Goal: Information Seeking & Learning: Learn about a topic

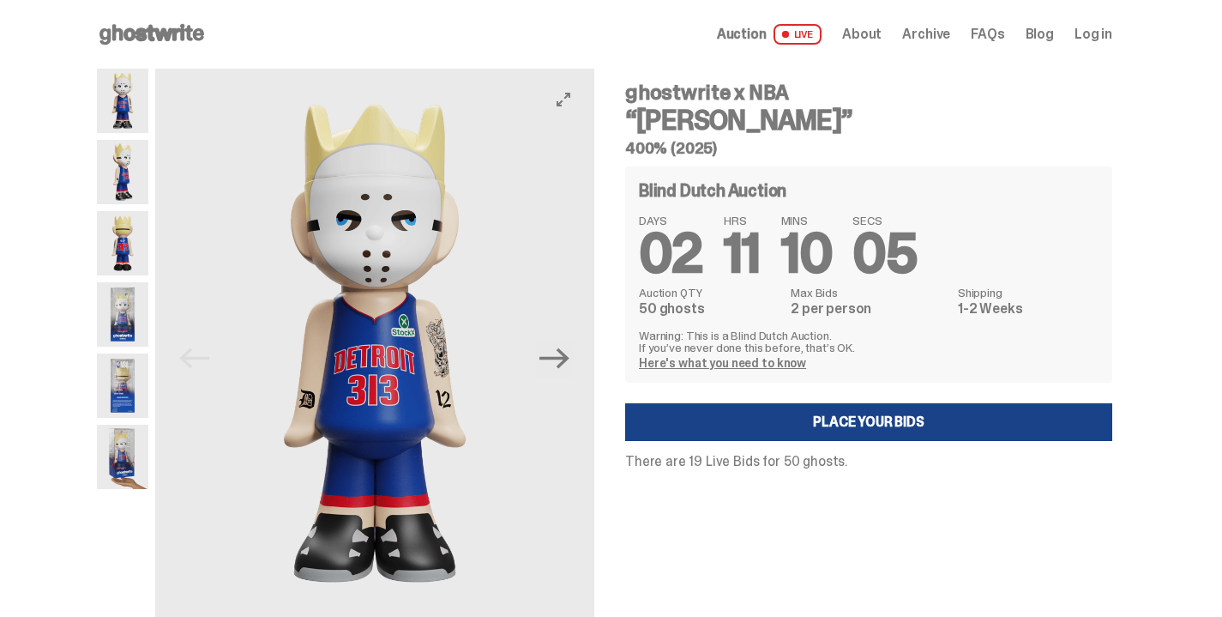
click at [97, 175] on img at bounding box center [122, 172] width 51 height 64
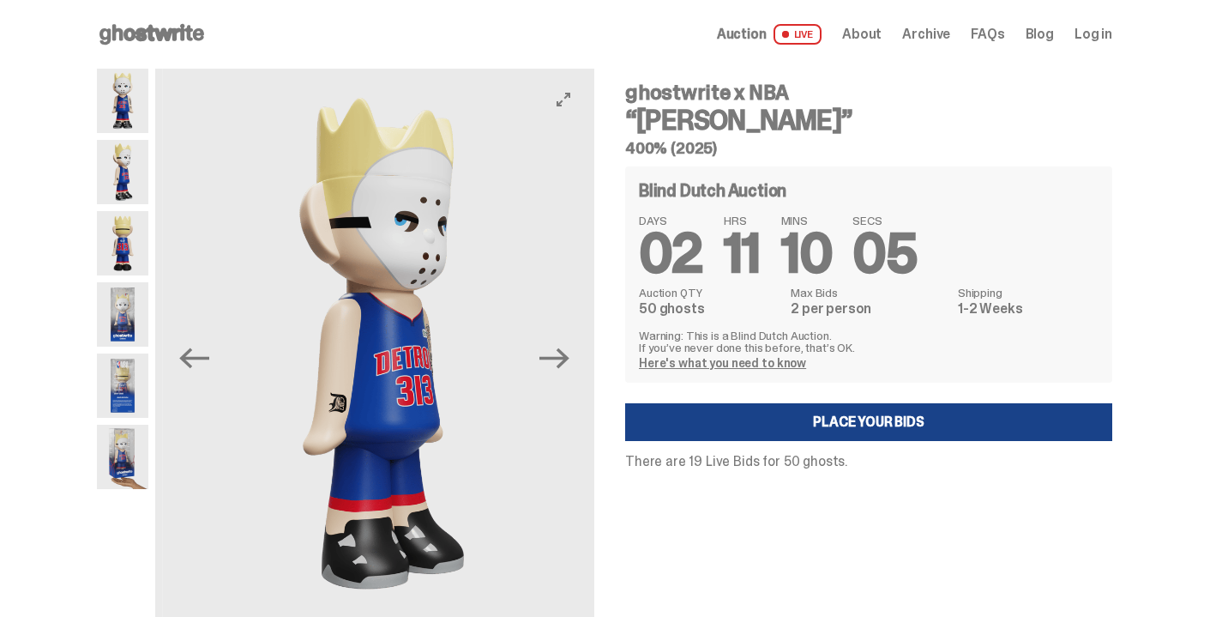
click at [97, 256] on img at bounding box center [122, 243] width 51 height 64
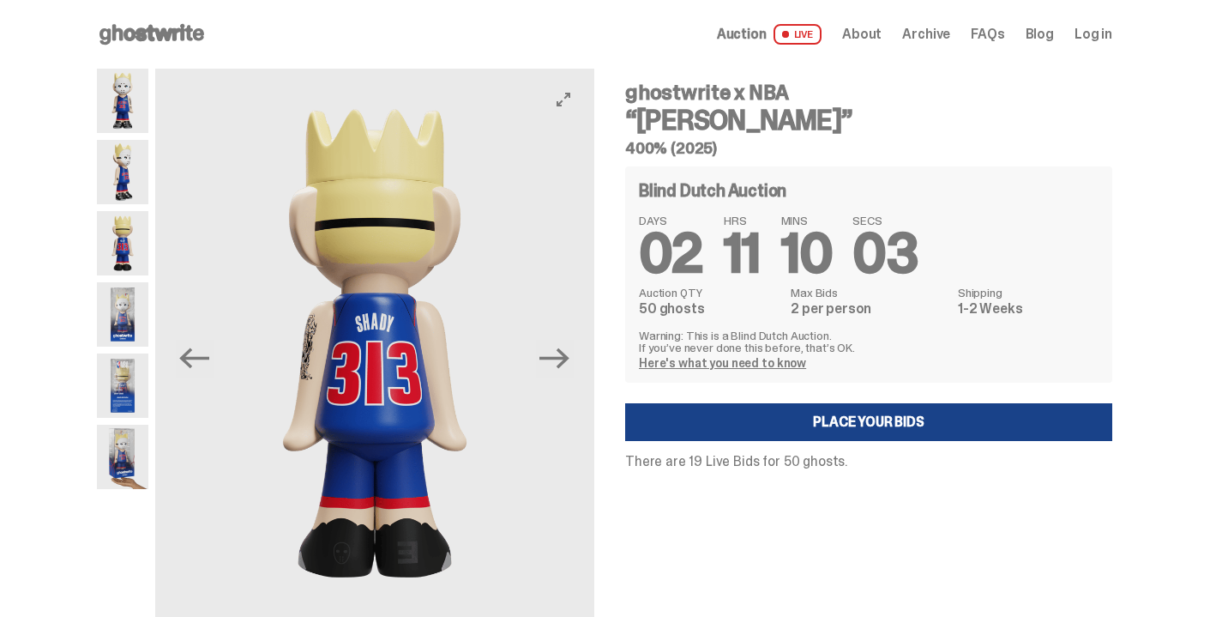
click at [97, 346] on img at bounding box center [122, 314] width 51 height 64
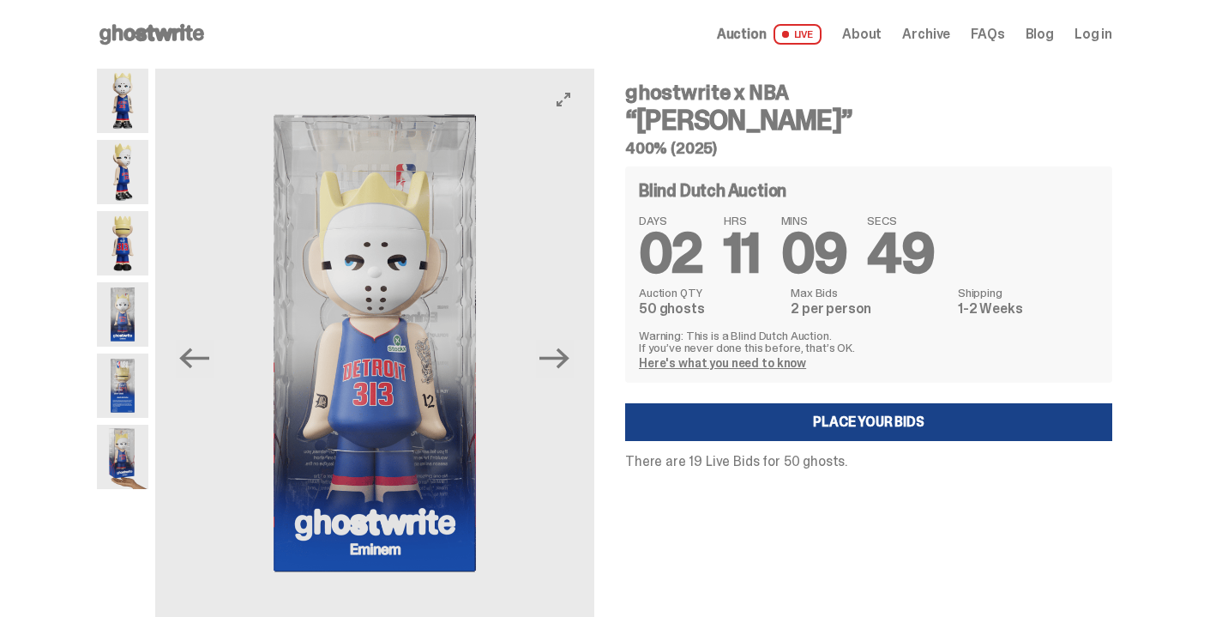
click at [978, 520] on div "ghostwrite x NBA “[PERSON_NAME]” 400% (2025) Blind Dutch Auction DAYS 02 HRS 11…" at bounding box center [859, 358] width 508 height 579
drag, startPoint x: 633, startPoint y: 90, endPoint x: 731, endPoint y: 88, distance: 97.8
click at [731, 88] on h4 "ghostwrite x NBA" at bounding box center [868, 92] width 487 height 21
copy h4 "ghostwrite"
